Goal: Check status: Check status

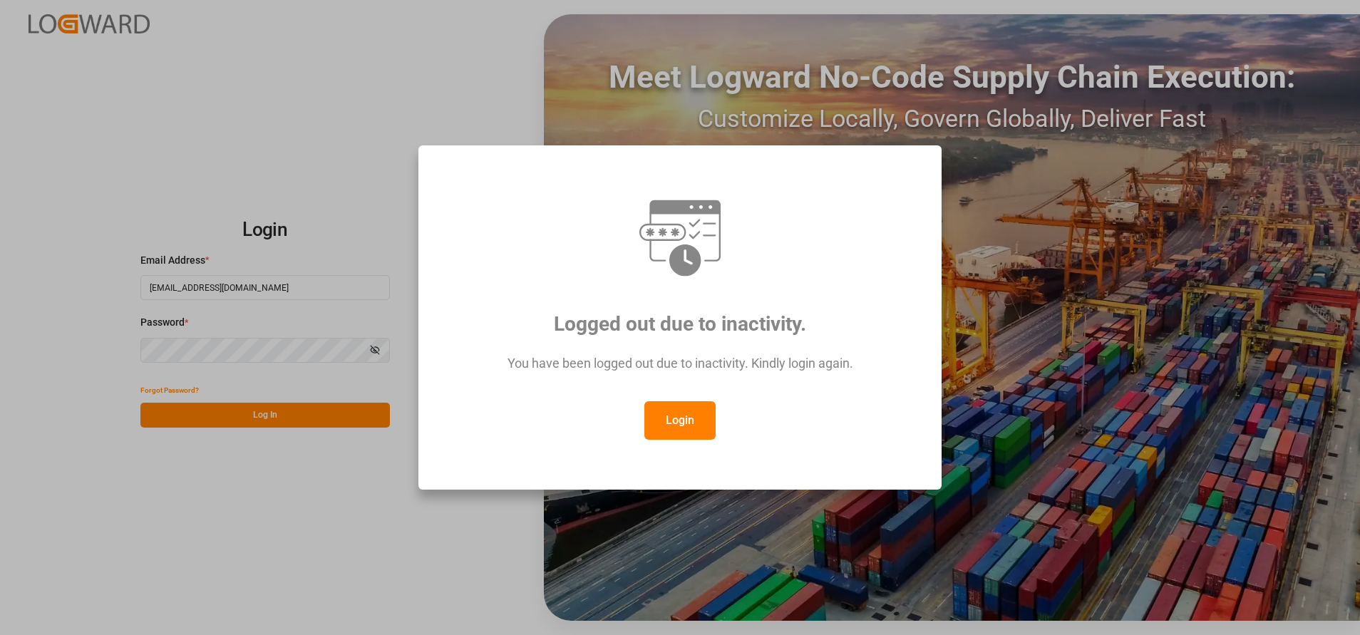
click at [678, 423] on button "Login" at bounding box center [679, 420] width 71 height 38
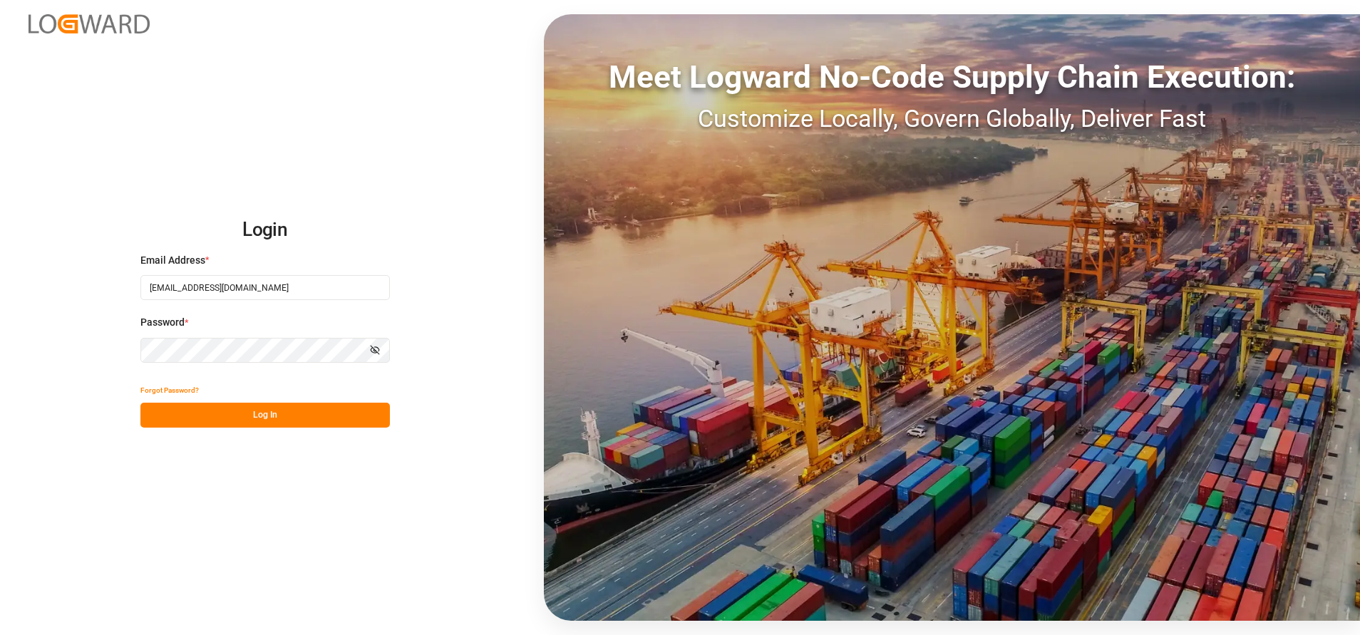
click at [327, 418] on button "Log In" at bounding box center [264, 415] width 249 height 25
click at [327, 410] on div "Forgot Password? Please wait" at bounding box center [264, 403] width 249 height 50
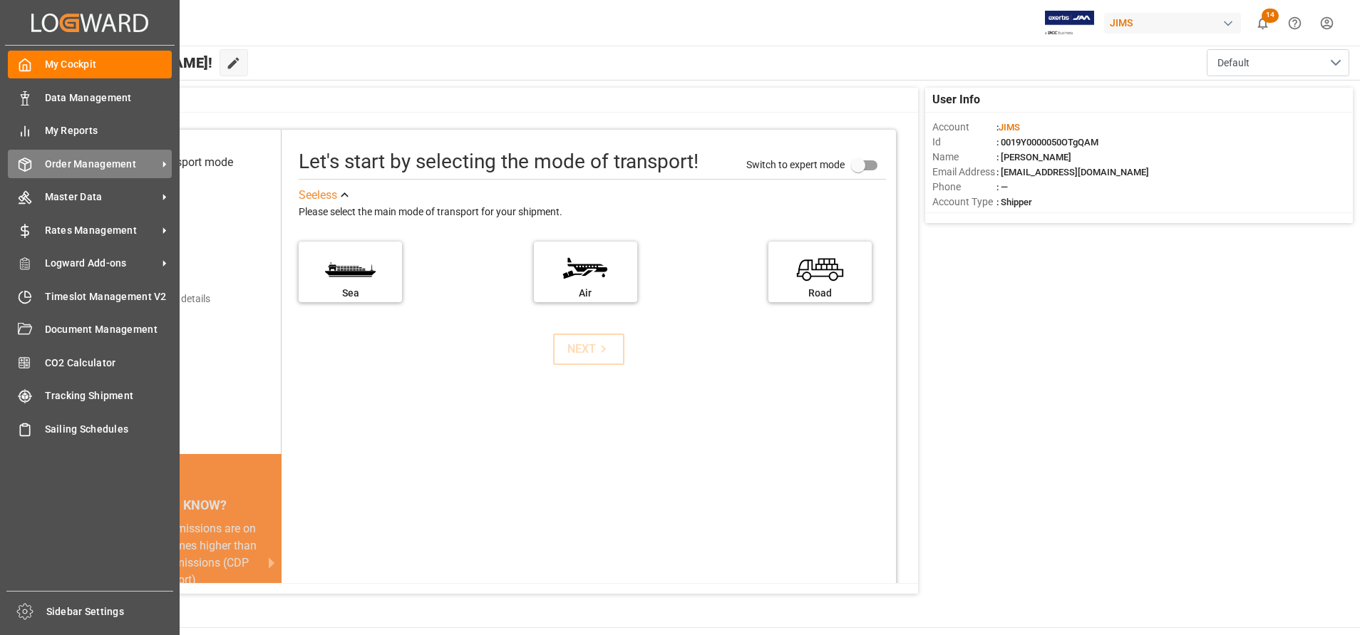
click at [120, 165] on span "Order Management" at bounding box center [101, 164] width 113 height 15
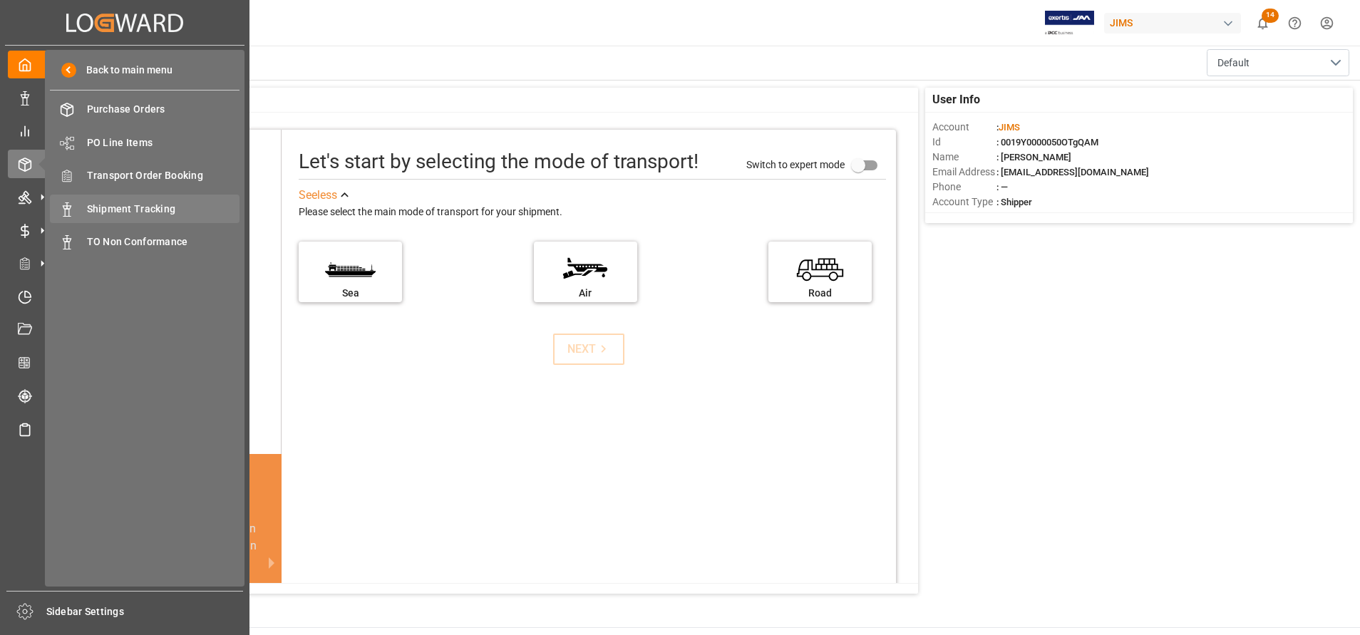
click at [140, 204] on span "Shipment Tracking" at bounding box center [163, 209] width 153 height 15
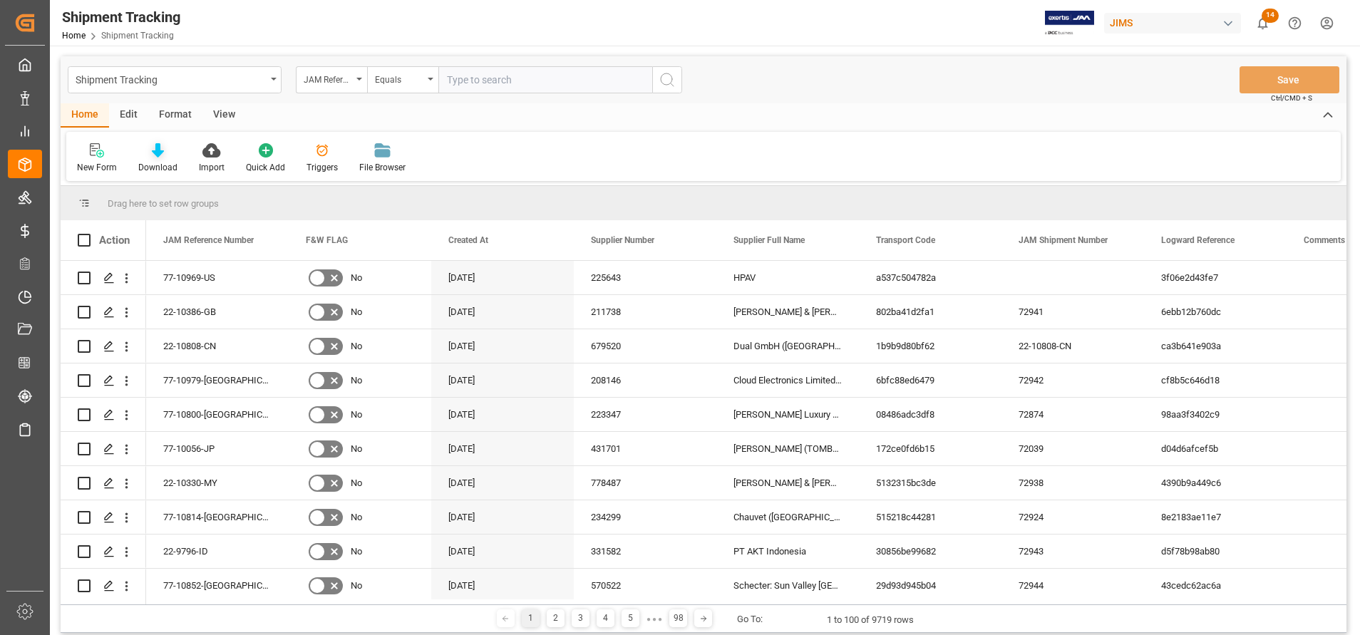
click at [165, 148] on div at bounding box center [157, 150] width 39 height 15
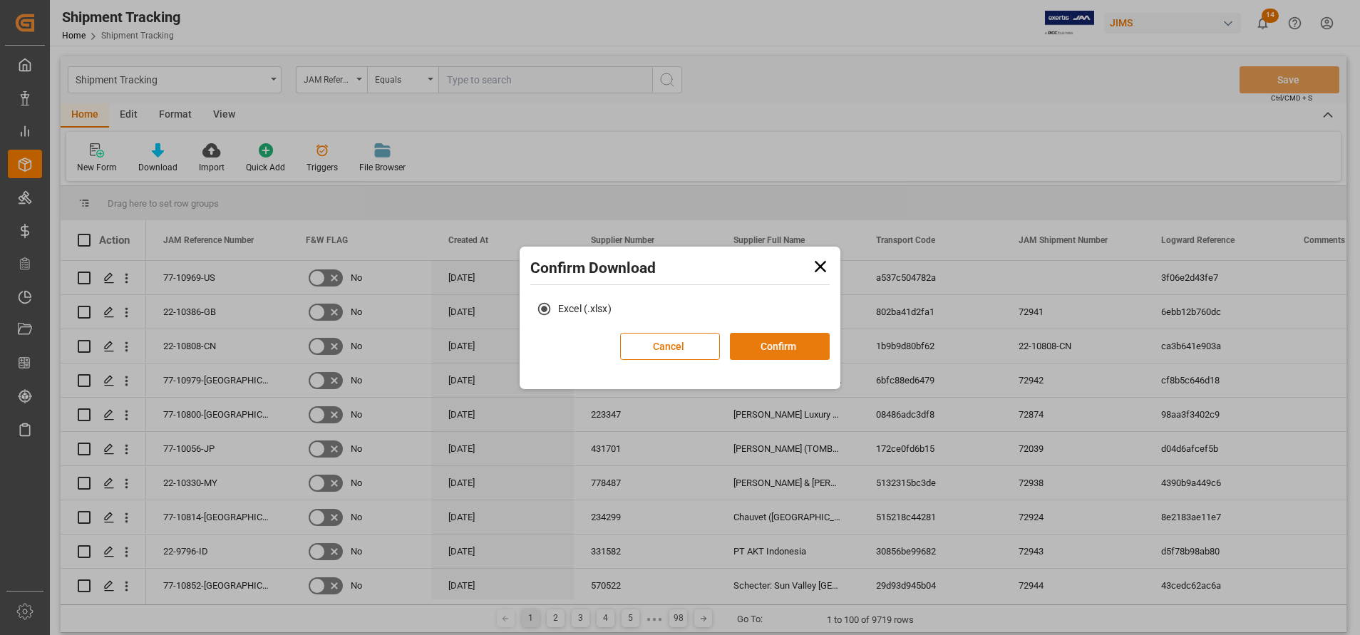
click at [765, 354] on button "Confirm" at bounding box center [780, 346] width 100 height 27
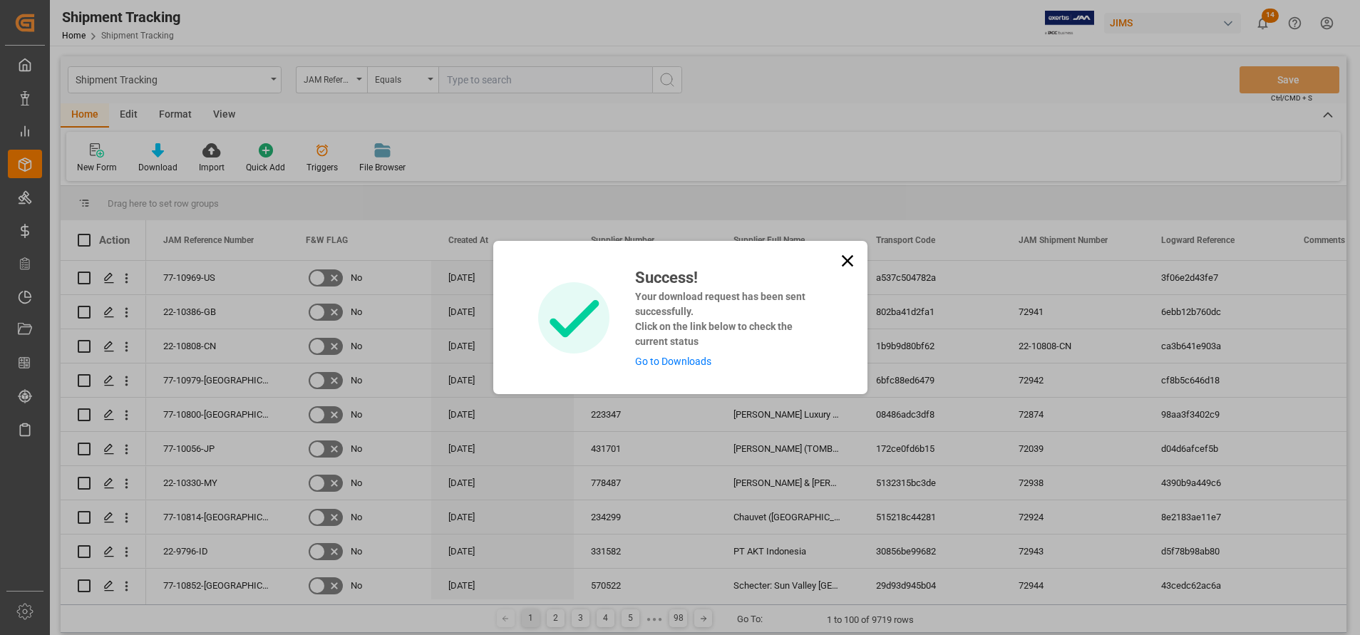
click at [694, 362] on link "Go to Downloads" at bounding box center [673, 361] width 76 height 11
